Goal: Task Accomplishment & Management: Use online tool/utility

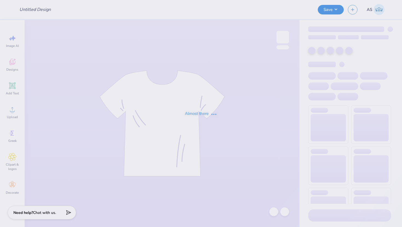
type input "DZ Philo"
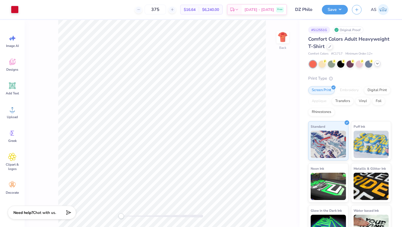
click at [376, 65] on icon at bounding box center [377, 64] width 4 height 4
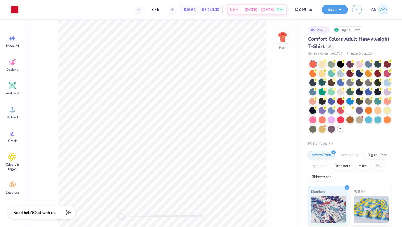
click at [326, 84] on div at bounding box center [322, 82] width 7 height 7
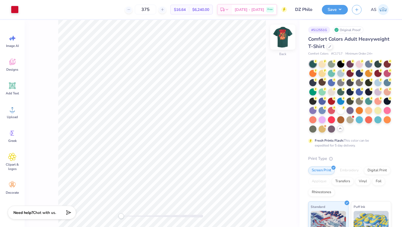
click at [282, 43] on img at bounding box center [283, 37] width 22 height 22
click at [279, 43] on img at bounding box center [283, 37] width 22 height 22
click at [283, 39] on img at bounding box center [283, 37] width 22 height 22
click at [276, 38] on div "Front" at bounding box center [162, 124] width 275 height 208
click at [282, 37] on img at bounding box center [283, 37] width 22 height 22
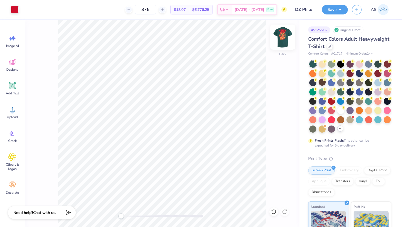
click at [283, 41] on img at bounding box center [283, 37] width 22 height 22
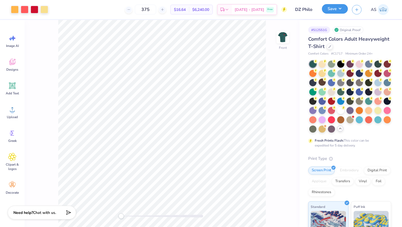
click at [325, 10] on button "Save" at bounding box center [335, 9] width 26 height 10
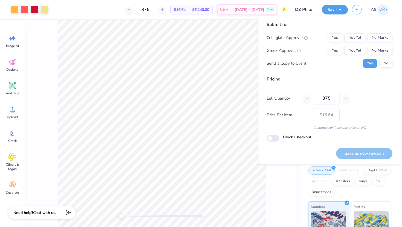
click at [370, 29] on div "Submit for Collegiate Approval Yes Not Yet No Marks Greek Approval Yes Not Yet …" at bounding box center [330, 46] width 126 height 51
click at [378, 37] on button "No Marks" at bounding box center [379, 37] width 25 height 9
click at [382, 53] on button "No Marks" at bounding box center [379, 50] width 25 height 9
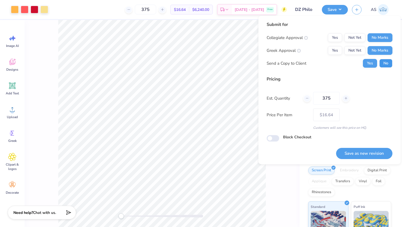
click at [385, 65] on button "No" at bounding box center [385, 63] width 13 height 9
click at [360, 155] on button "Save as new revision" at bounding box center [364, 153] width 56 height 11
type input "$16.64"
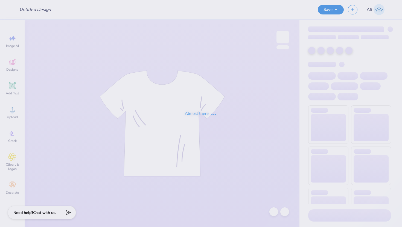
type input "DZ Philo"
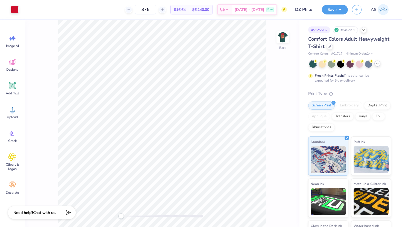
click at [377, 65] on icon at bounding box center [377, 64] width 4 height 4
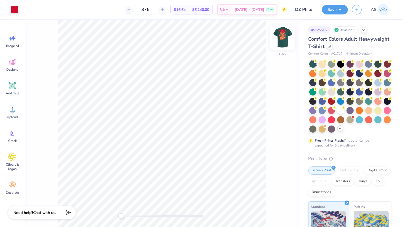
click at [281, 39] on img at bounding box center [283, 37] width 22 height 22
click at [360, 66] on div at bounding box center [359, 63] width 7 height 7
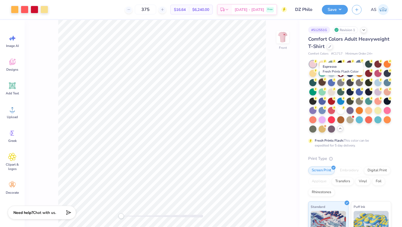
click at [326, 82] on div at bounding box center [322, 82] width 7 height 7
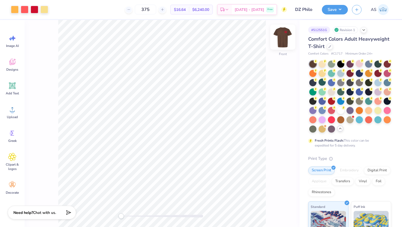
click at [286, 40] on img at bounding box center [283, 37] width 22 height 22
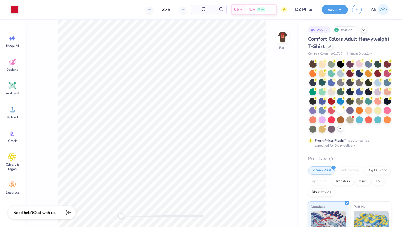
click at [286, 40] on img at bounding box center [282, 37] width 11 height 11
click at [374, 77] on div at bounding box center [377, 72] width 7 height 7
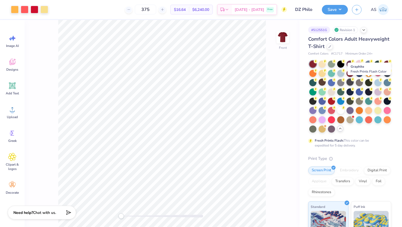
click at [353, 81] on div at bounding box center [349, 82] width 7 height 7
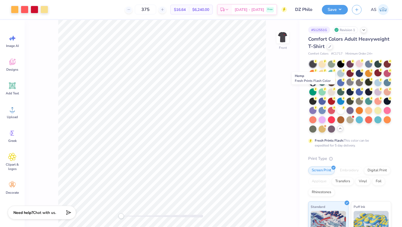
click at [365, 86] on div at bounding box center [368, 82] width 7 height 7
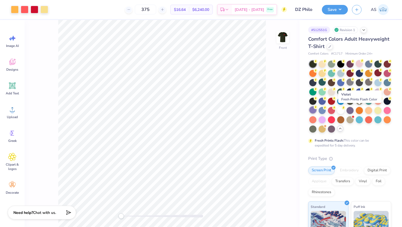
click at [316, 109] on div at bounding box center [312, 110] width 7 height 7
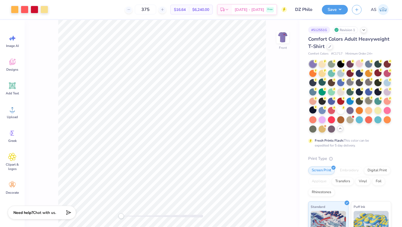
click at [365, 104] on div at bounding box center [368, 100] width 7 height 7
click at [330, 64] on div at bounding box center [331, 63] width 7 height 7
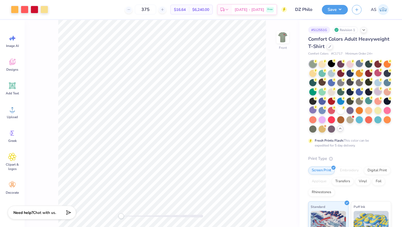
click at [374, 95] on div at bounding box center [377, 91] width 7 height 7
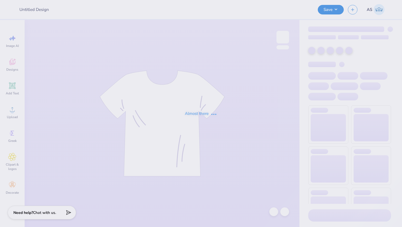
type input "DZ Philo"
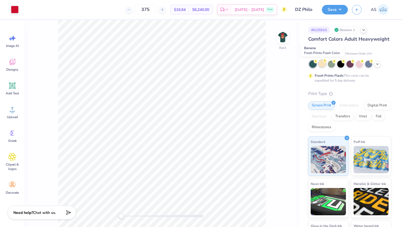
click at [321, 65] on div at bounding box center [322, 63] width 7 height 7
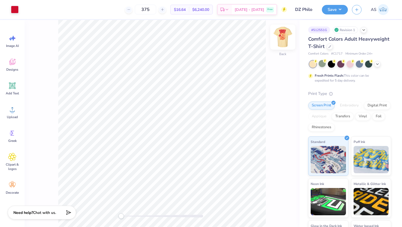
click at [283, 41] on img at bounding box center [283, 37] width 22 height 22
click at [280, 39] on img at bounding box center [283, 37] width 22 height 22
click at [333, 8] on button "Save" at bounding box center [335, 9] width 26 height 10
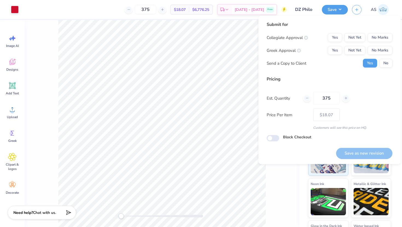
click at [373, 32] on div "Submit for Collegiate Approval Yes Not Yet No Marks Greek Approval Yes Not Yet …" at bounding box center [330, 46] width 126 height 51
click at [376, 37] on button "No Marks" at bounding box center [379, 37] width 25 height 9
click at [378, 51] on button "No Marks" at bounding box center [379, 50] width 25 height 9
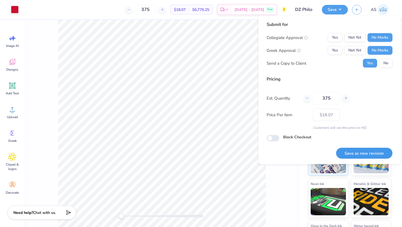
click at [356, 153] on button "Save as new revision" at bounding box center [364, 153] width 56 height 11
type input "$18.07"
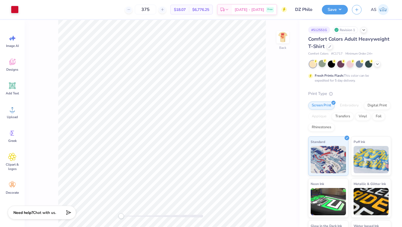
click at [275, 38] on div "Back" at bounding box center [162, 124] width 275 height 208
click at [284, 35] on img at bounding box center [282, 37] width 11 height 11
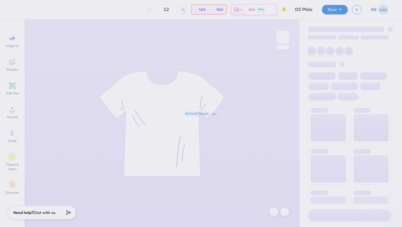
type input "375"
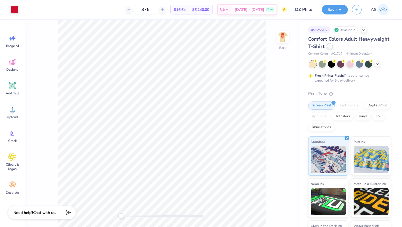
click at [331, 47] on icon at bounding box center [329, 46] width 3 height 3
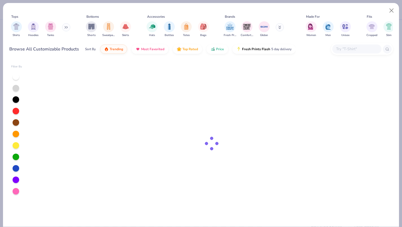
click at [348, 49] on input "text" at bounding box center [356, 49] width 42 height 6
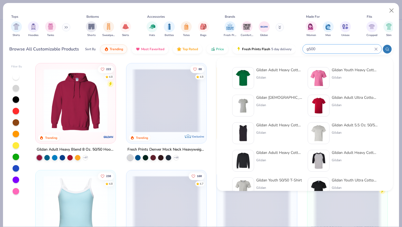
type input "g500"
click at [236, 81] on img at bounding box center [243, 78] width 17 height 17
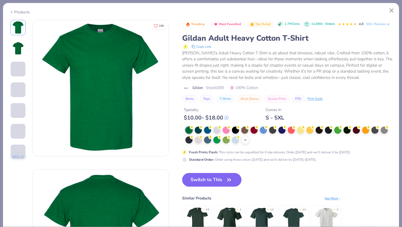
click at [247, 142] on icon at bounding box center [245, 140] width 4 height 4
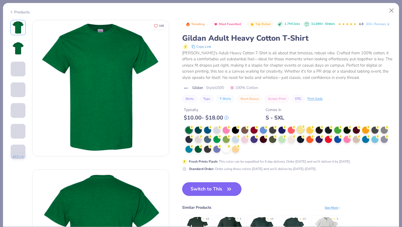
click at [303, 133] on div at bounding box center [300, 129] width 7 height 7
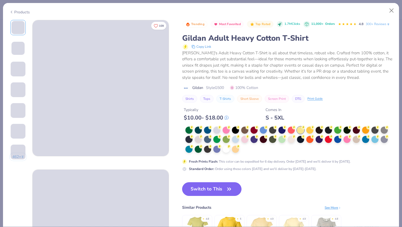
click at [226, 193] on icon "button" at bounding box center [229, 190] width 8 height 8
